Goal: Navigation & Orientation: Find specific page/section

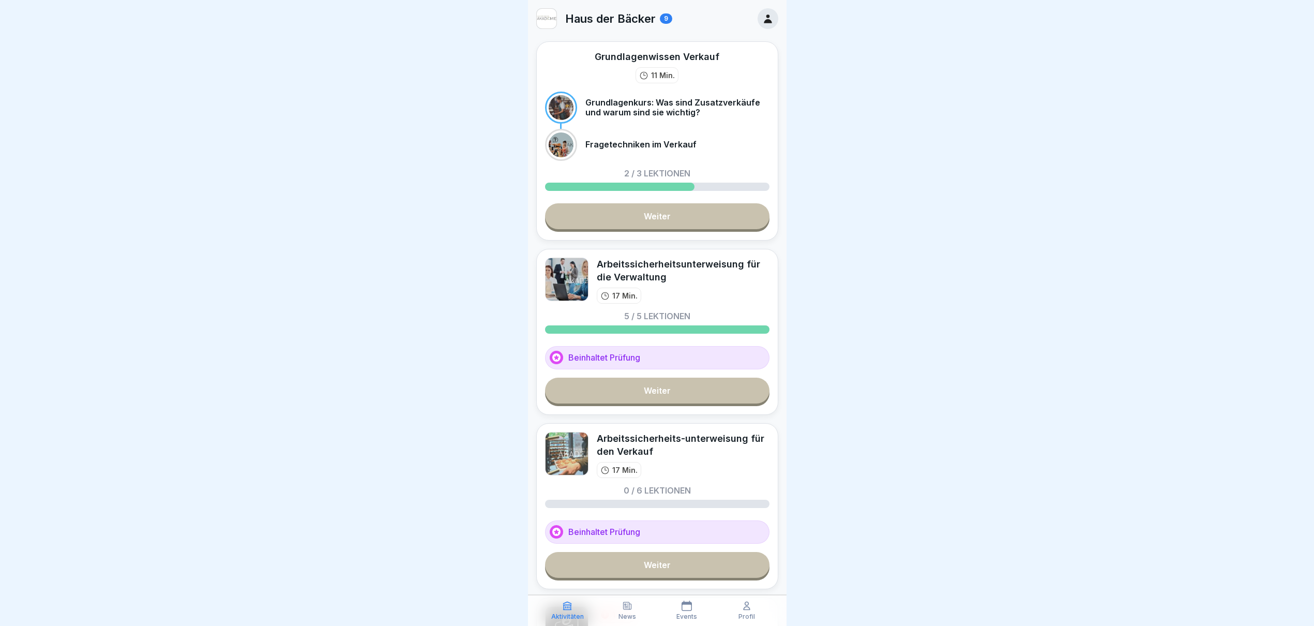
click at [641, 612] on div "News" at bounding box center [627, 610] width 55 height 20
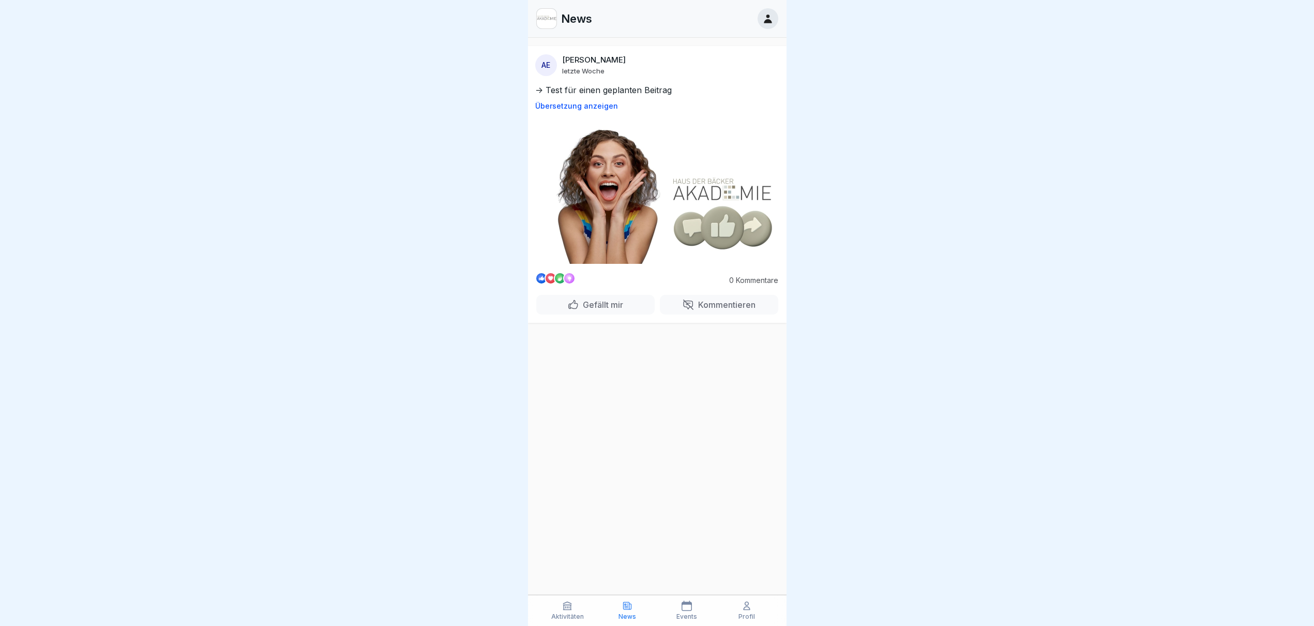
click at [690, 614] on p "Events" at bounding box center [686, 616] width 21 height 7
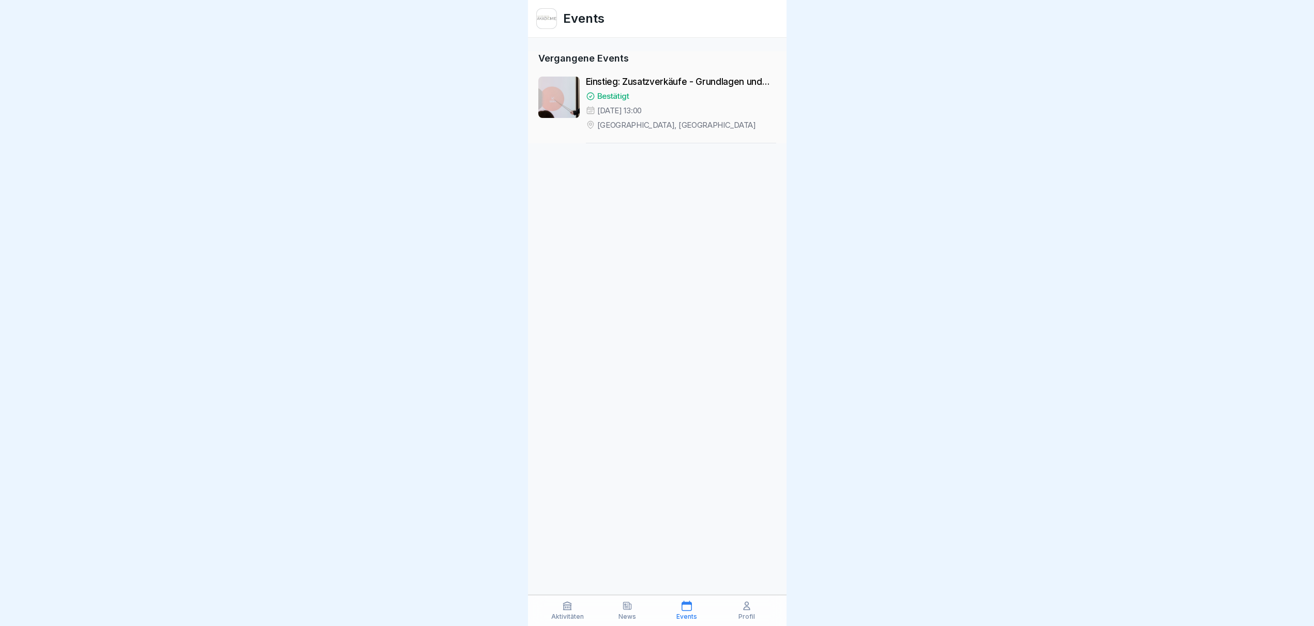
click at [740, 608] on div "Profil" at bounding box center [746, 610] width 55 height 20
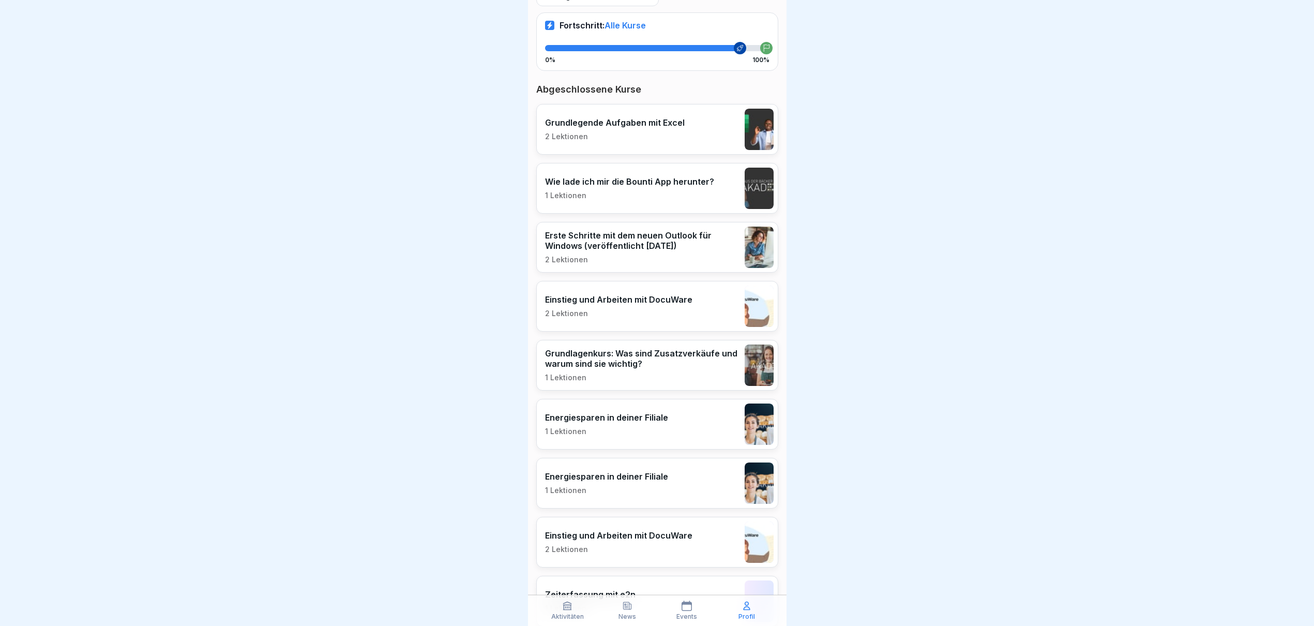
scroll to position [258, 0]
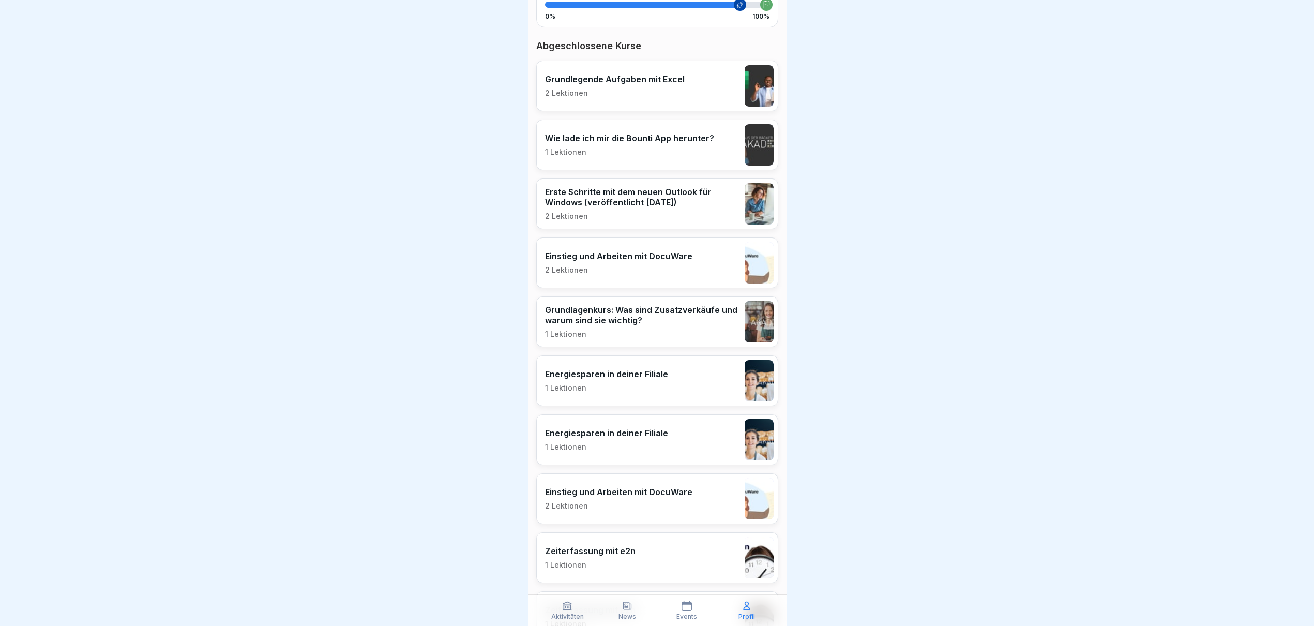
click at [571, 614] on p "Aktivitäten" at bounding box center [567, 616] width 33 height 7
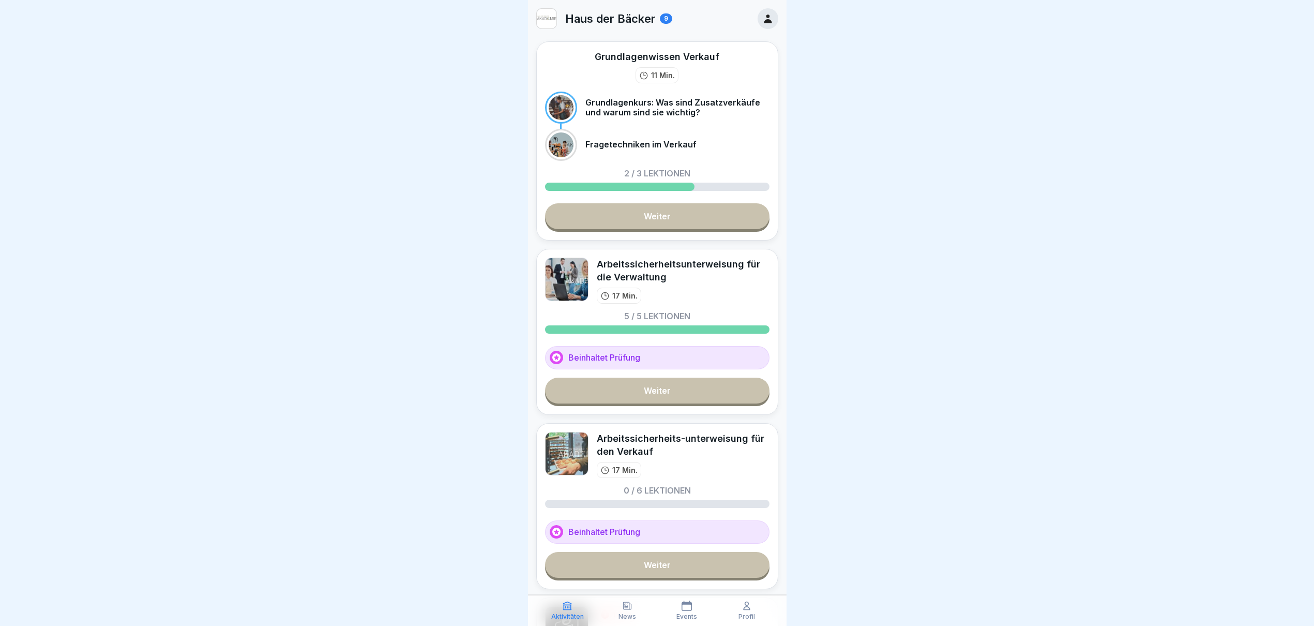
click at [570, 614] on p "Aktivitäten" at bounding box center [567, 616] width 33 height 7
